Goal: Information Seeking & Learning: Learn about a topic

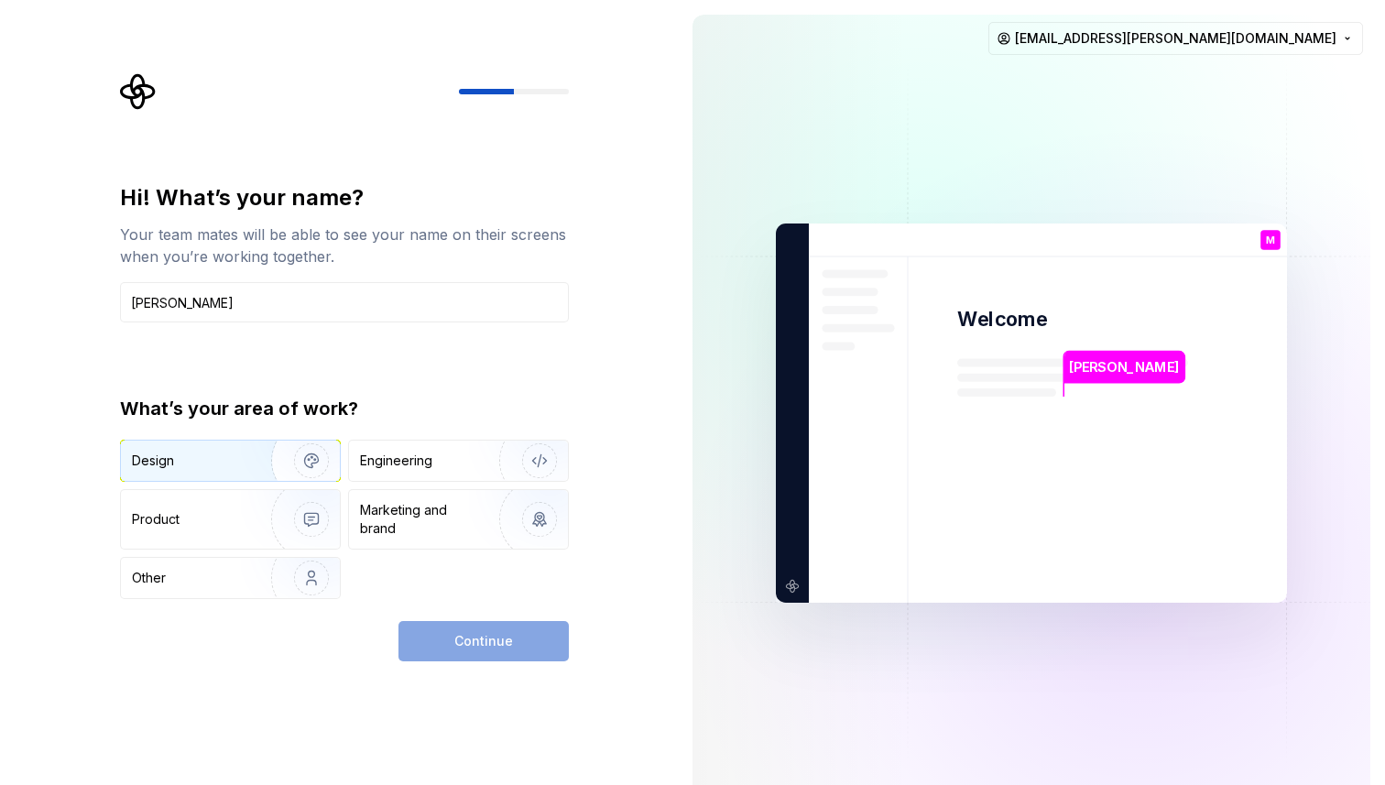
type input "[PERSON_NAME]"
click at [247, 464] on img "button" at bounding box center [299, 460] width 117 height 123
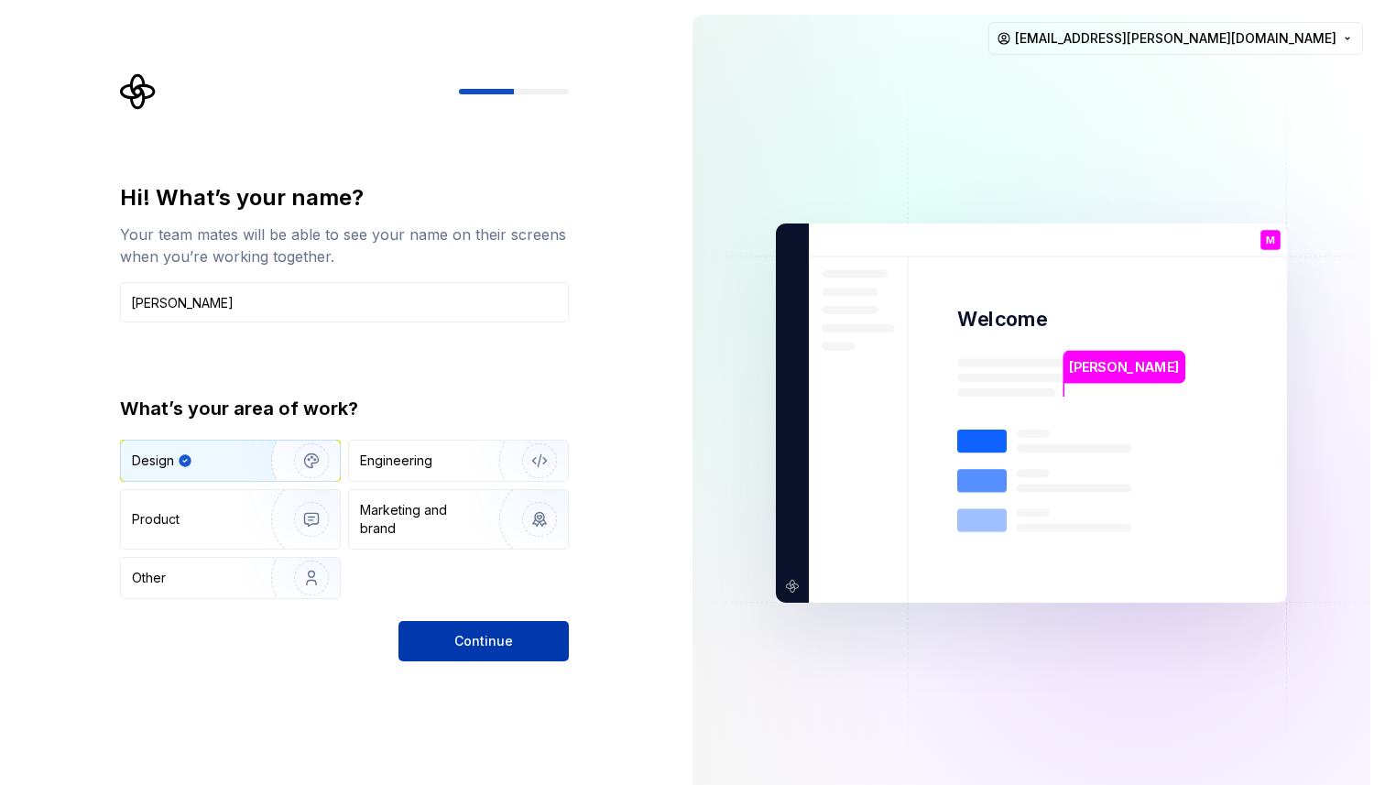
click at [458, 643] on span "Continue" at bounding box center [483, 641] width 59 height 18
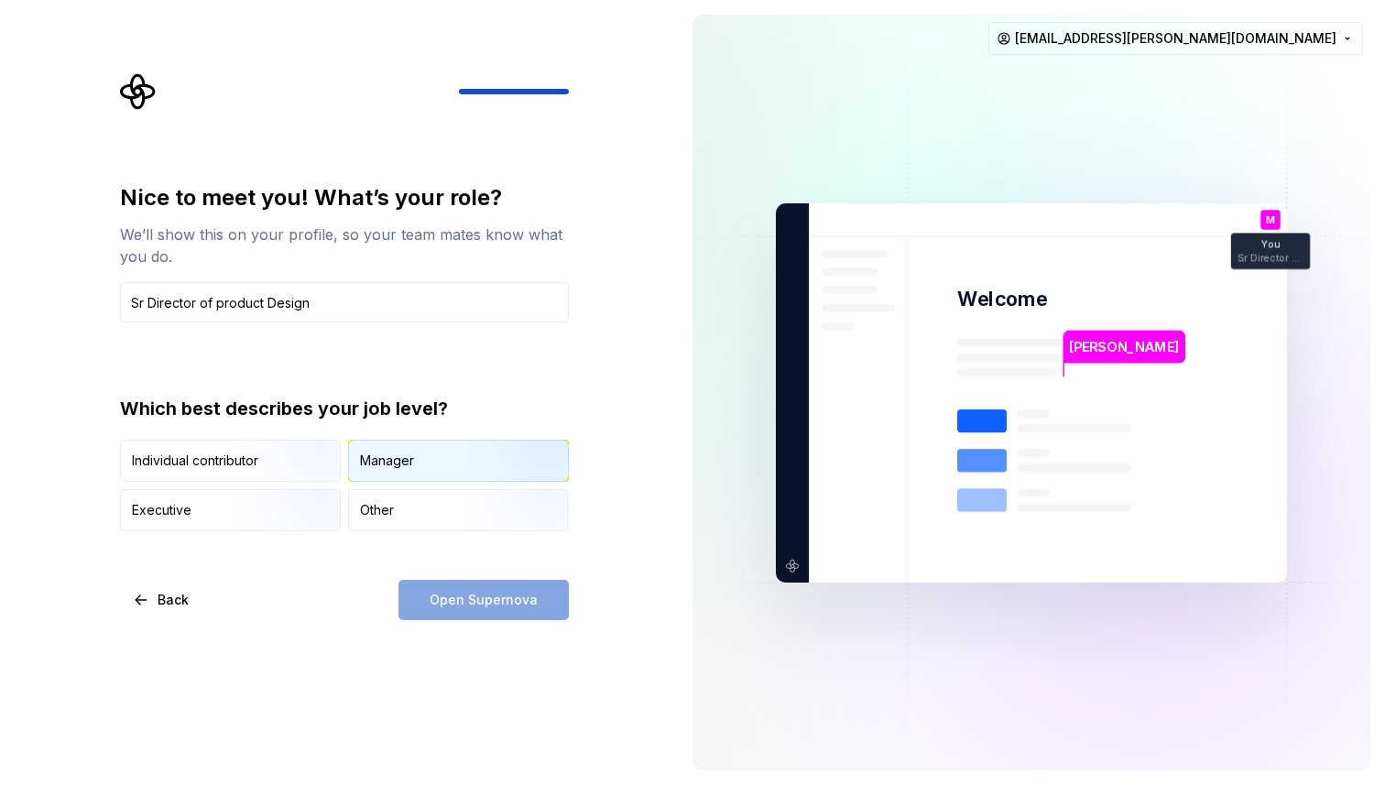
type input "Sr Director of product Design"
click at [433, 459] on div "Manager" at bounding box center [458, 461] width 219 height 40
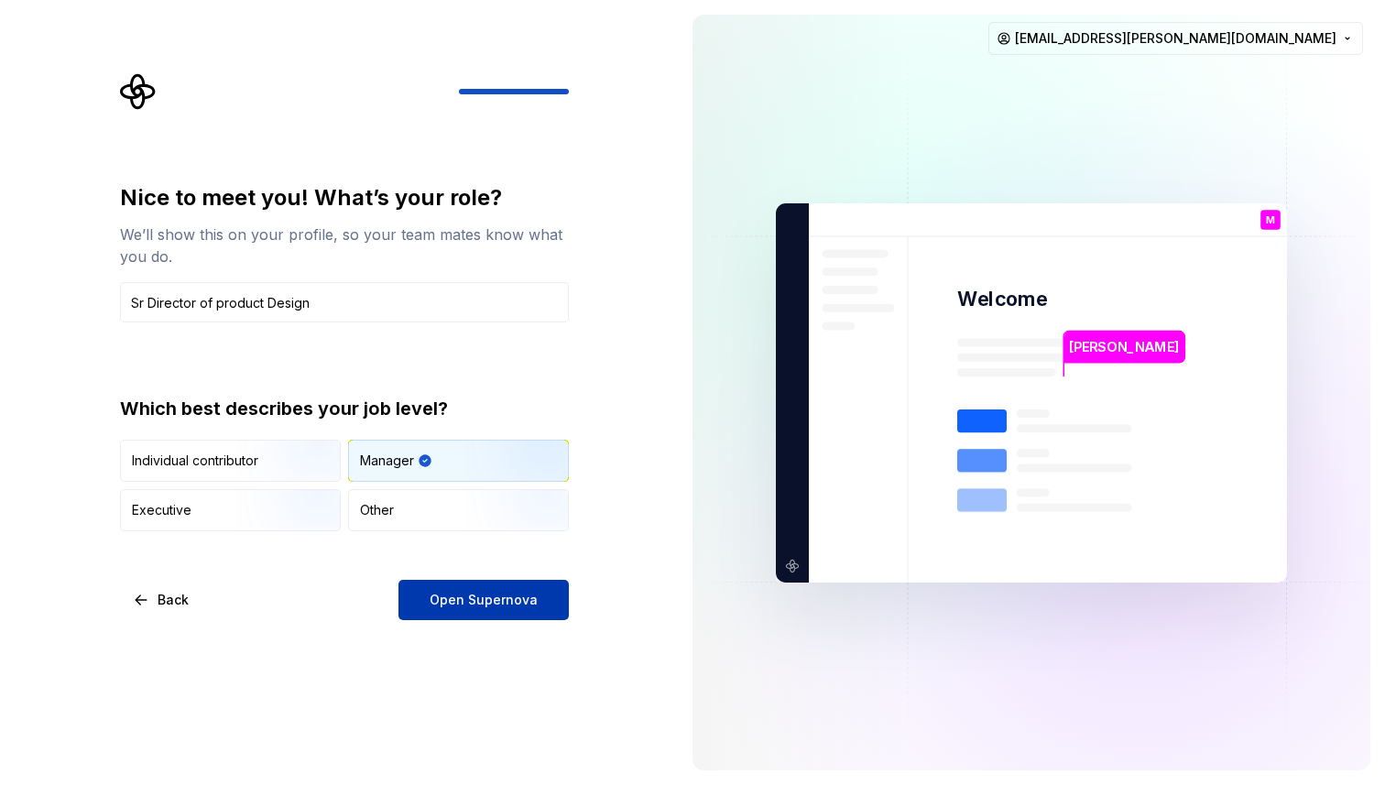
click at [483, 601] on span "Open Supernova" at bounding box center [484, 600] width 108 height 18
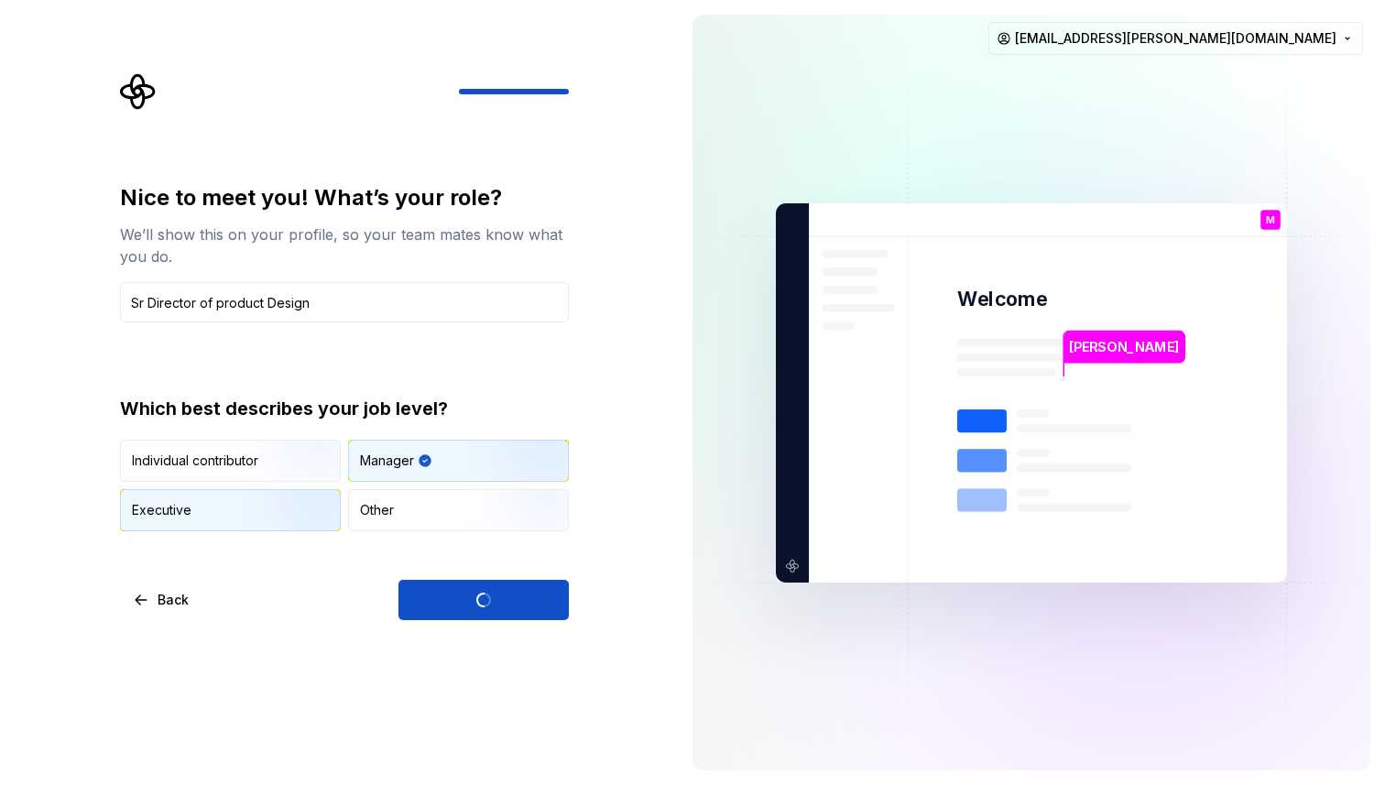
click at [268, 514] on img "button" at bounding box center [295, 533] width 117 height 123
click at [482, 594] on div "Open Supernova" at bounding box center [484, 600] width 170 height 40
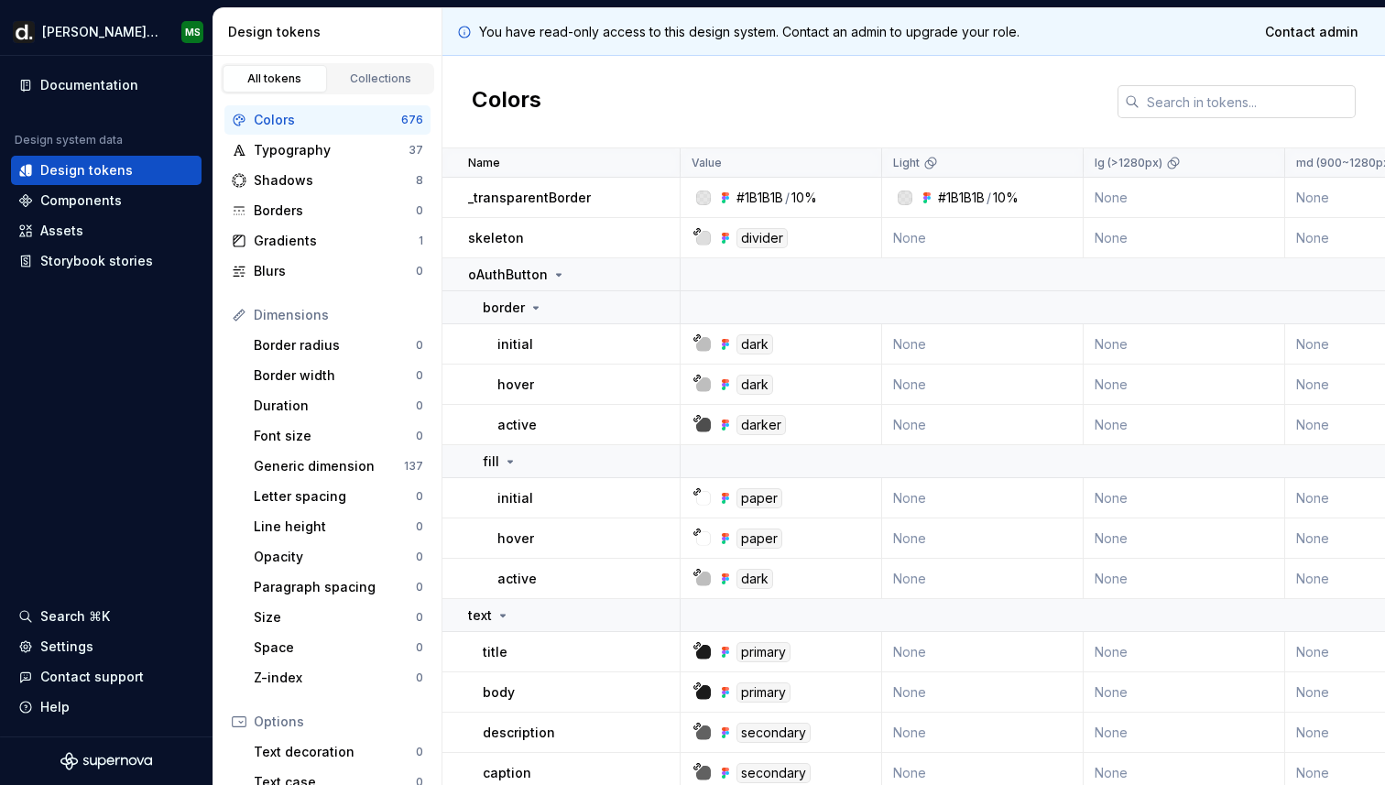
click at [1220, 105] on input "text" at bounding box center [1248, 101] width 216 height 33
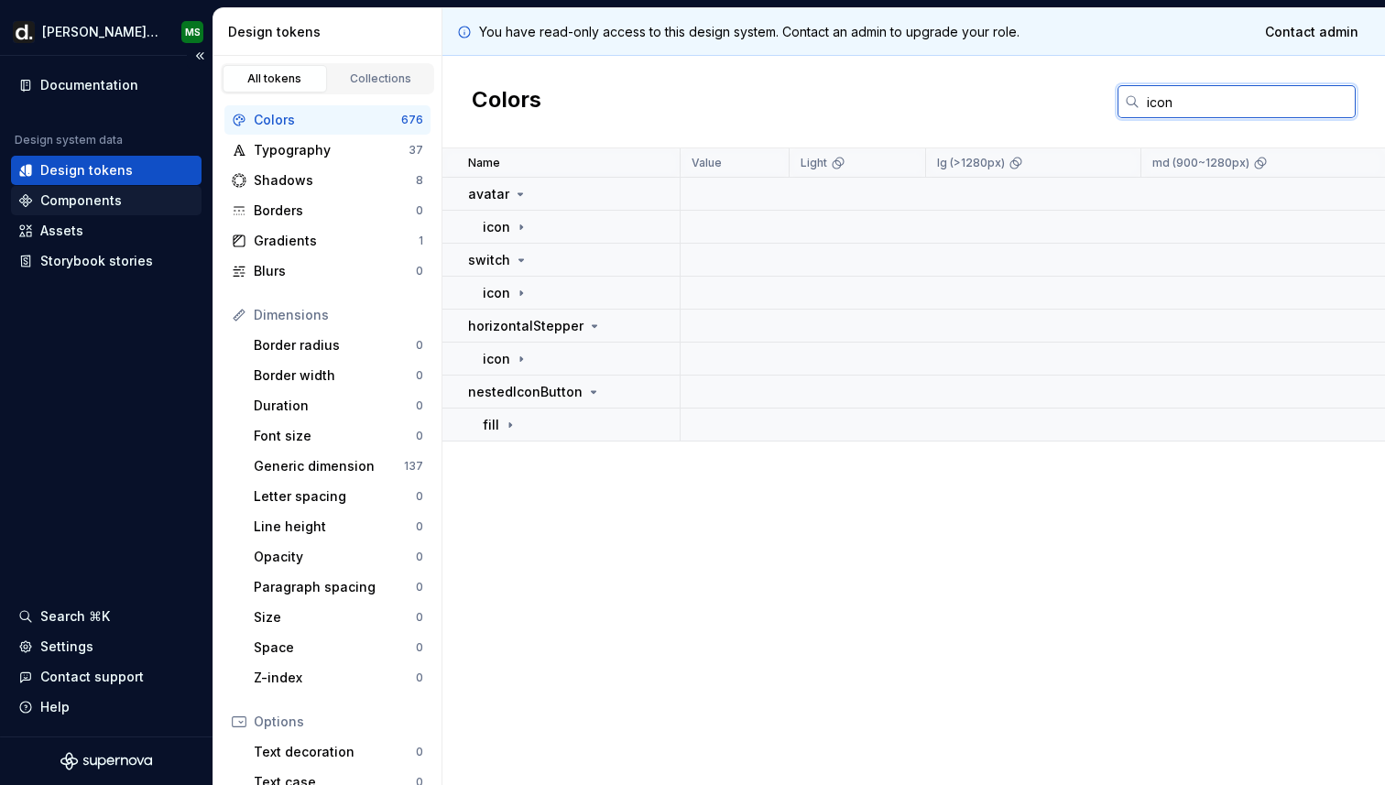
type input "icon"
click at [85, 206] on div "Components" at bounding box center [81, 200] width 82 height 18
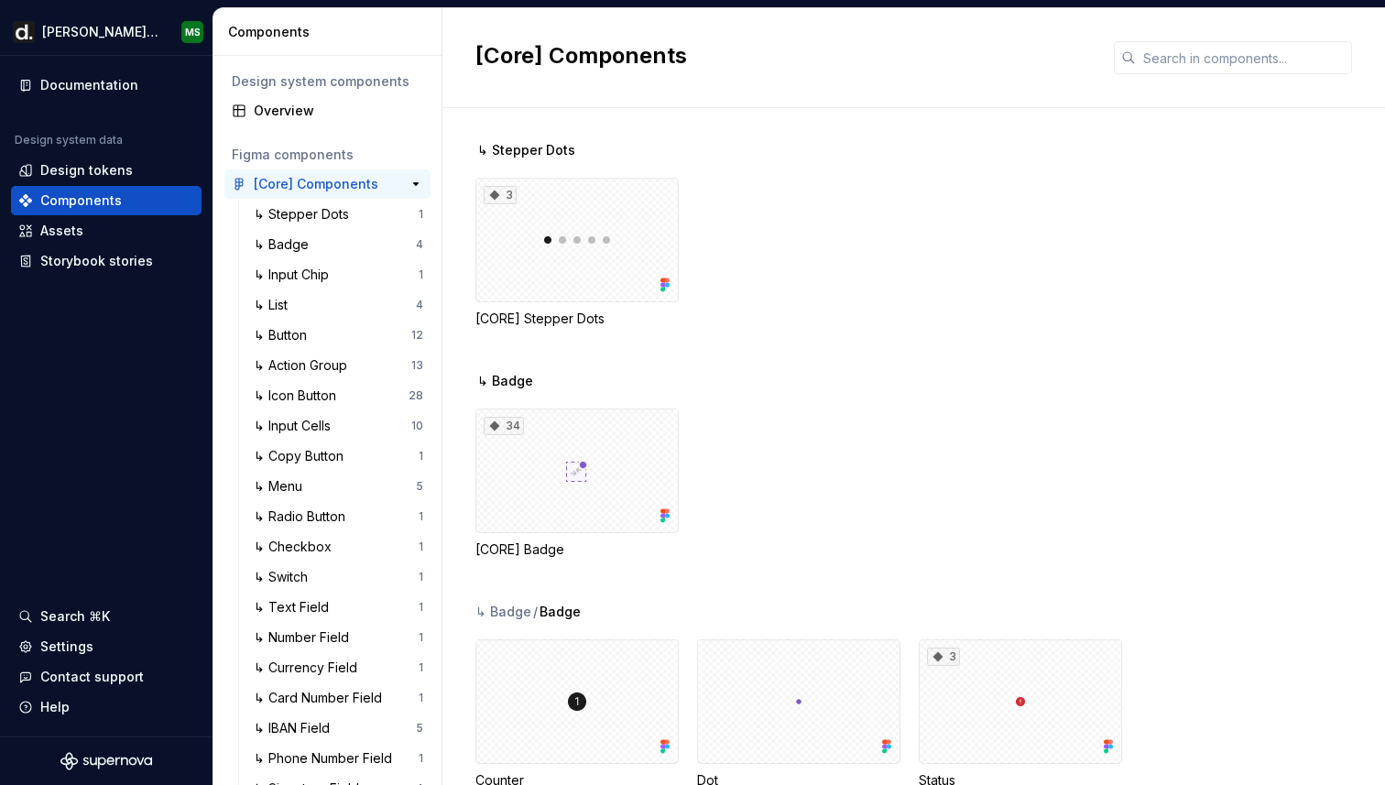
scroll to position [2, 0]
click at [416, 180] on button "button" at bounding box center [416, 183] width 26 height 26
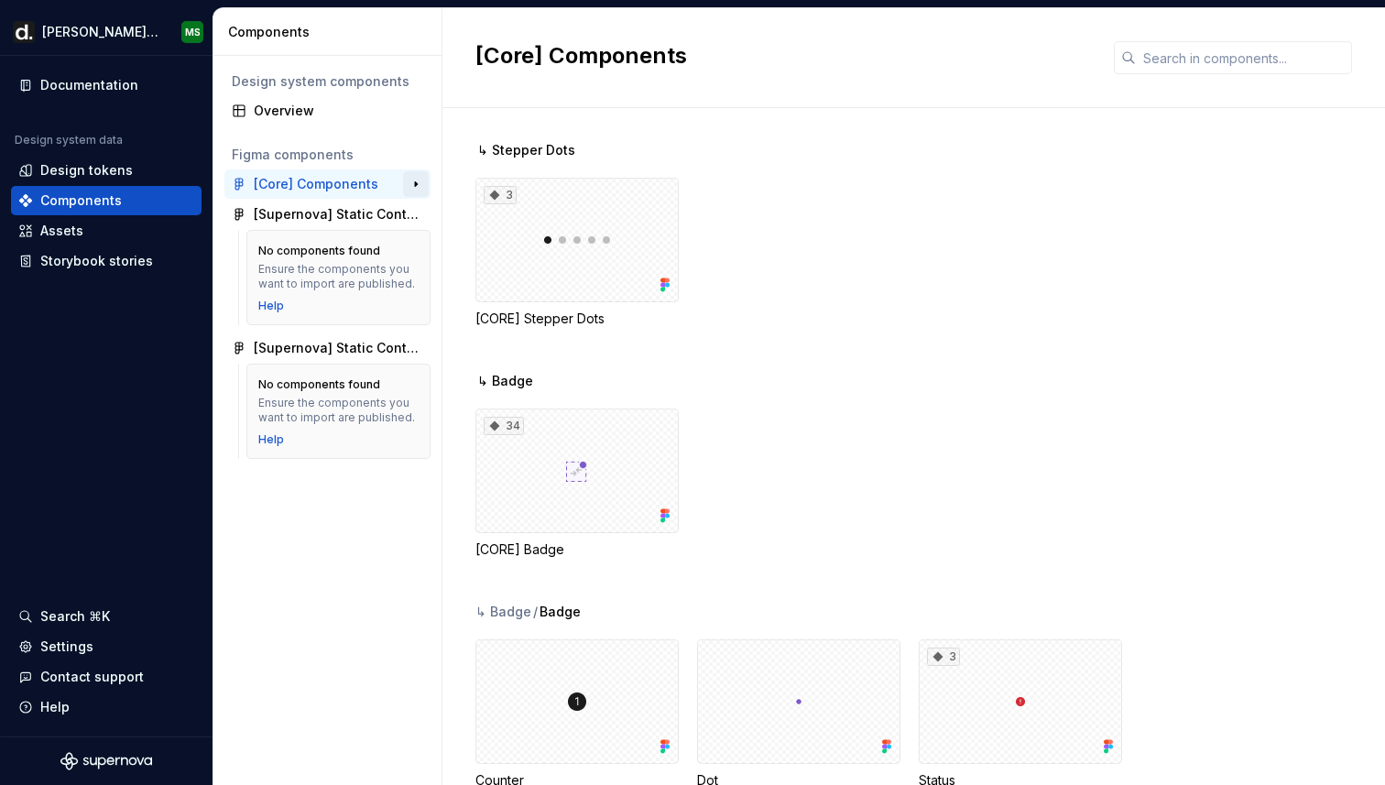
scroll to position [0, 0]
click at [356, 187] on div "[Core] Components" at bounding box center [316, 184] width 125 height 18
click at [414, 181] on button "button" at bounding box center [416, 184] width 26 height 26
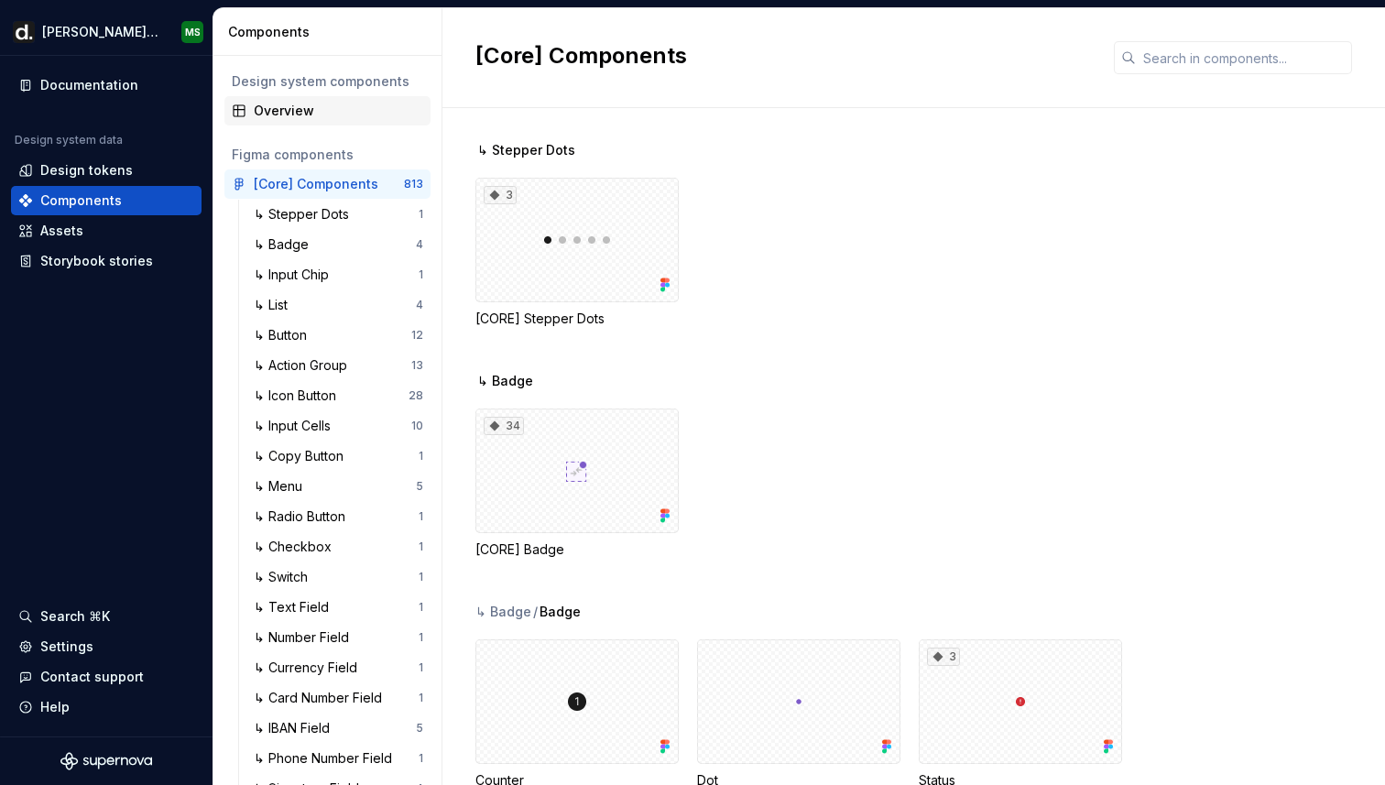
click at [309, 112] on div "Overview" at bounding box center [339, 111] width 170 height 18
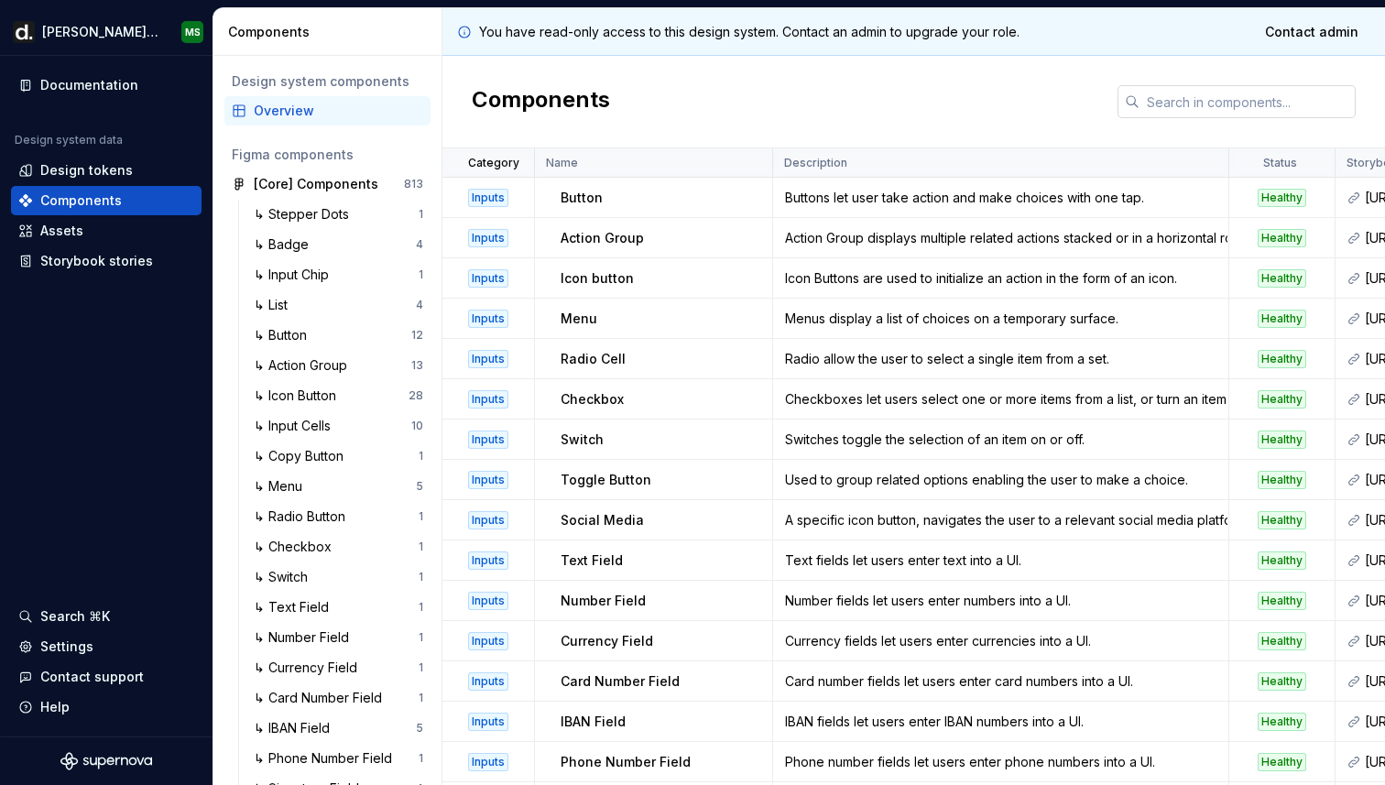
click at [1178, 96] on input "text" at bounding box center [1248, 101] width 216 height 33
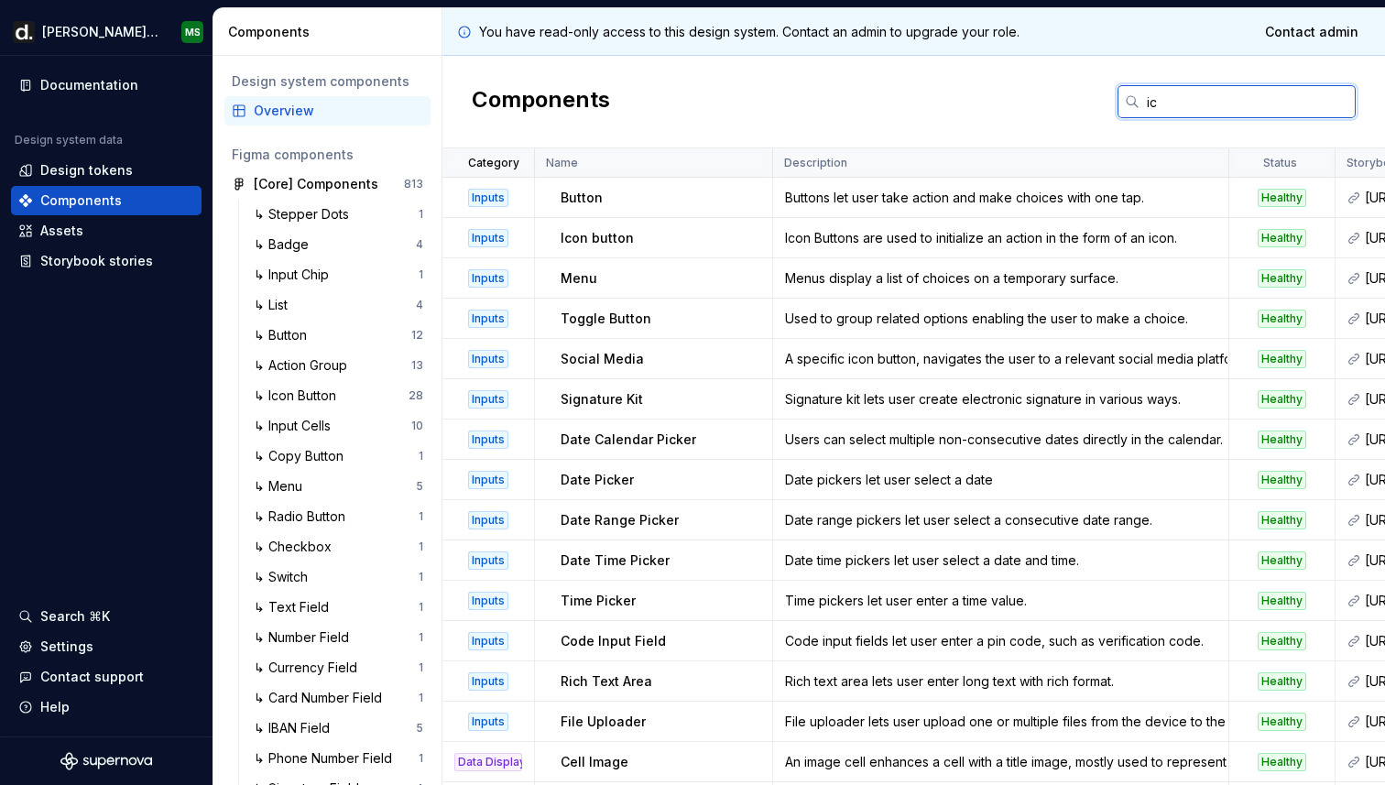
type input "i"
